Goal: Task Accomplishment & Management: Use online tool/utility

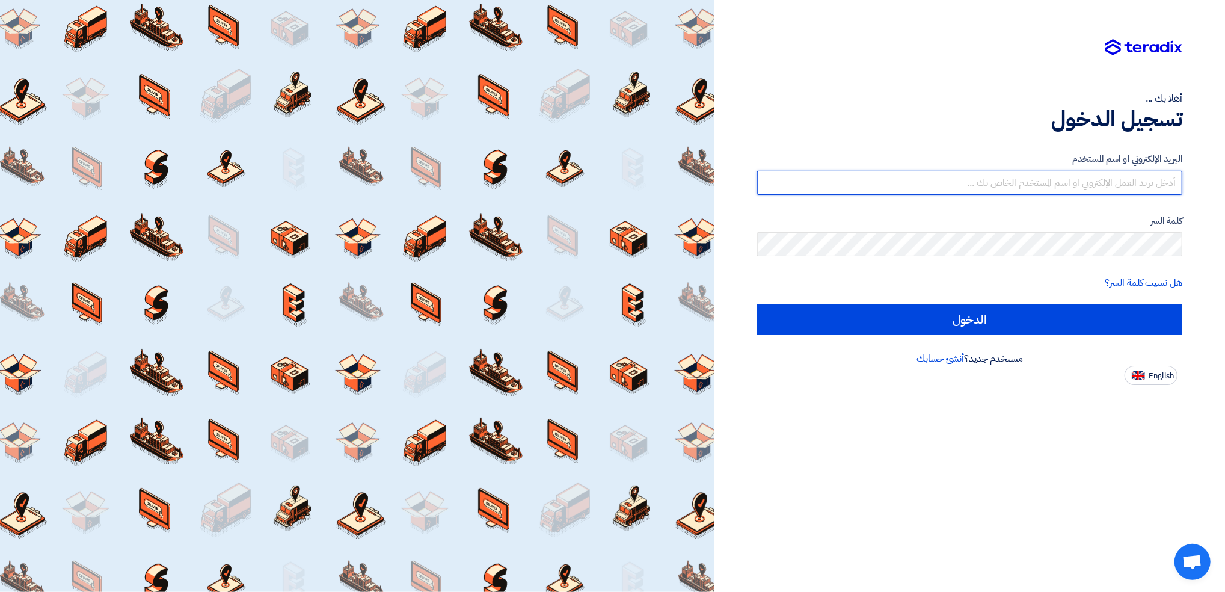
click at [965, 187] on input "text" at bounding box center [969, 183] width 425 height 24
type input "[EMAIL_ADDRESS][PERSON_NAME][DOMAIN_NAME]"
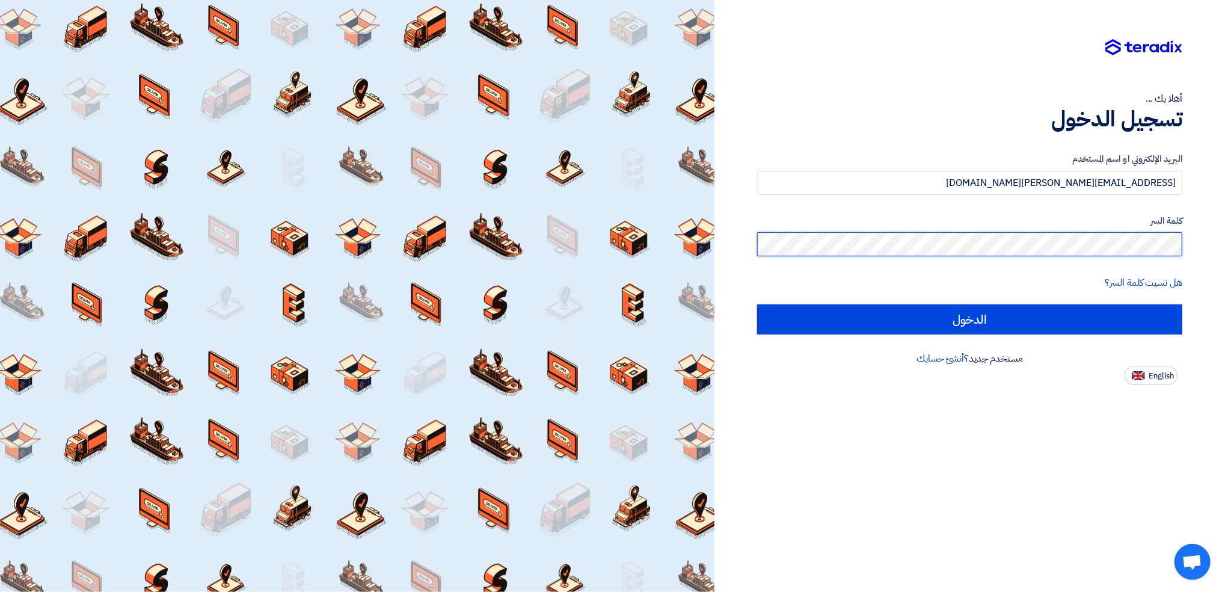
click at [757, 304] on input "الدخول" at bounding box center [969, 319] width 425 height 30
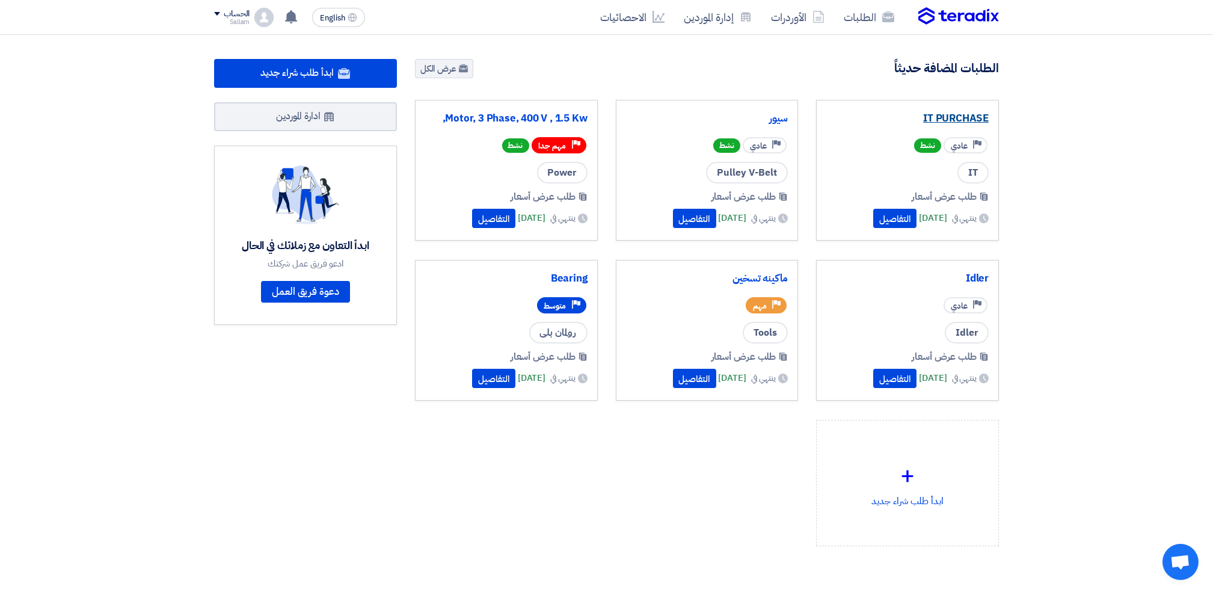
click at [958, 119] on link "IT PURCHASE" at bounding box center [908, 119] width 162 height 12
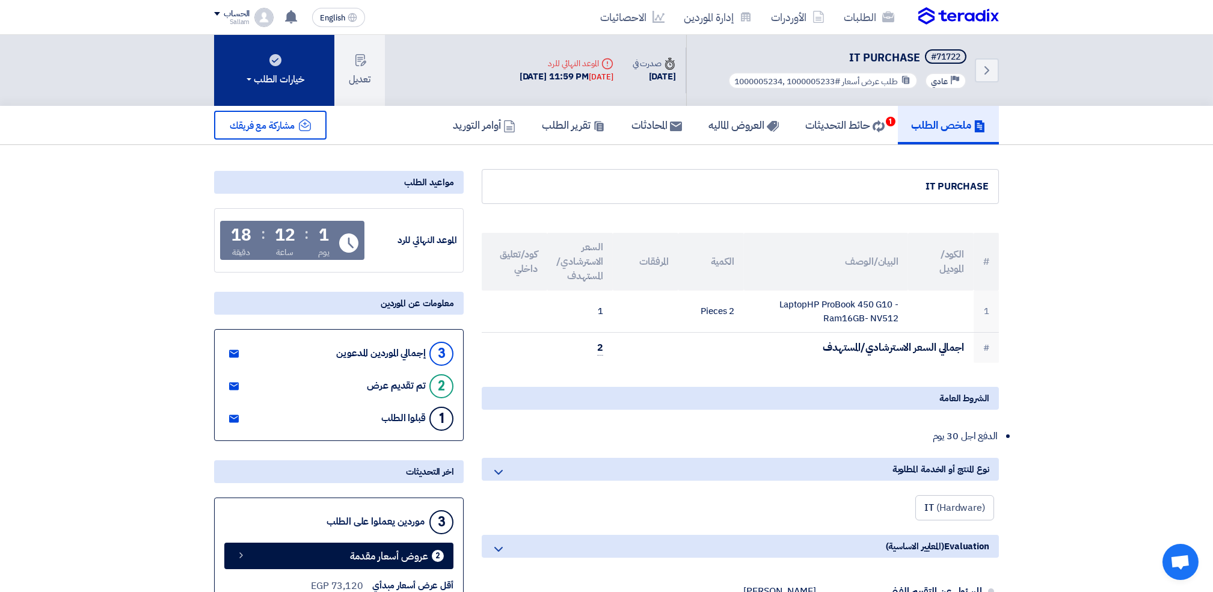
click at [264, 67] on button "خيارات الطلب" at bounding box center [274, 70] width 120 height 71
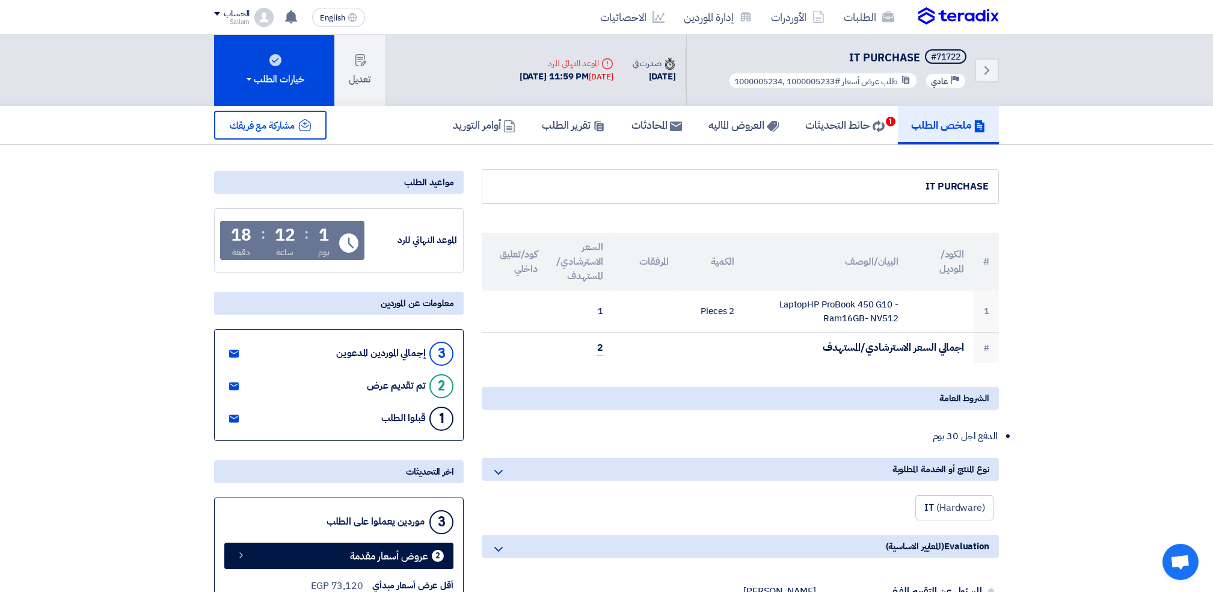
click at [603, 61] on icon "Deadline" at bounding box center [608, 64] width 12 height 12
